Goal: Use online tool/utility

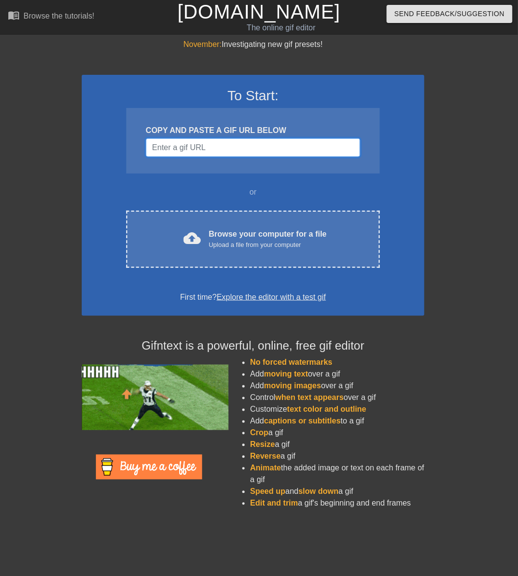
drag, startPoint x: 199, startPoint y: 143, endPoint x: 156, endPoint y: 140, distance: 43.2
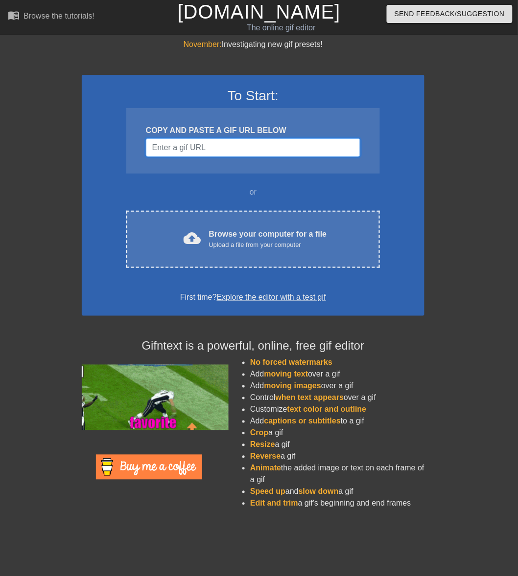
click at [186, 142] on input "Username" at bounding box center [253, 147] width 214 height 19
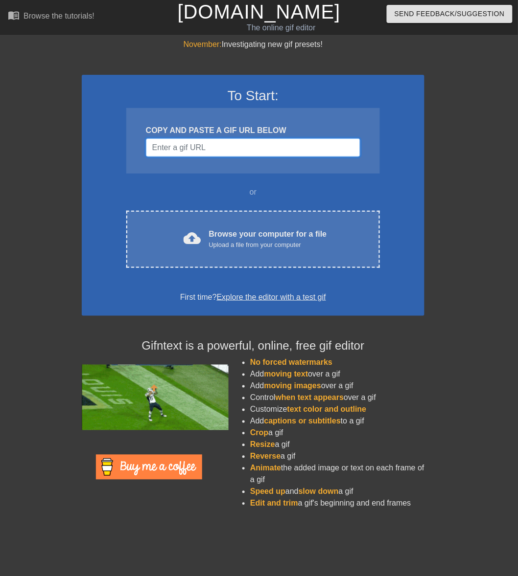
paste input "[URL][DOMAIN_NAME]"
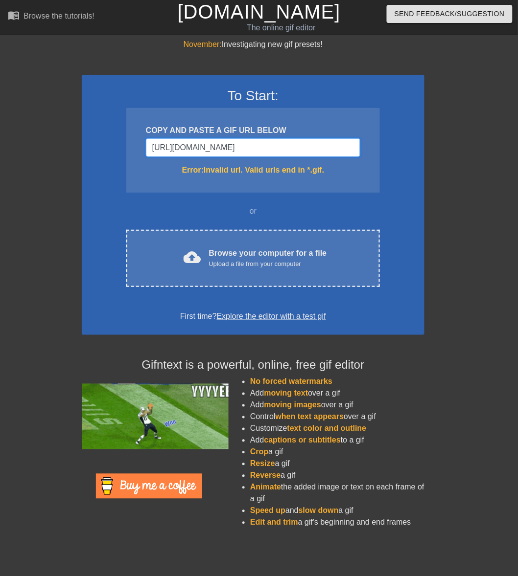
type input "[URL][DOMAIN_NAME]"
